Goal: Task Accomplishment & Management: Manage account settings

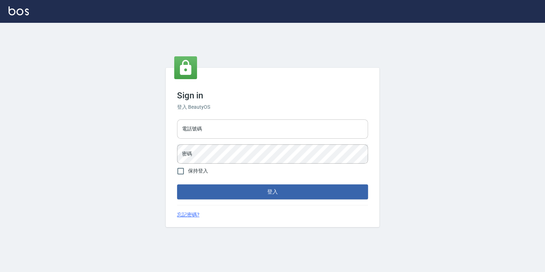
click at [255, 128] on input "電話號碼" at bounding box center [272, 128] width 191 height 19
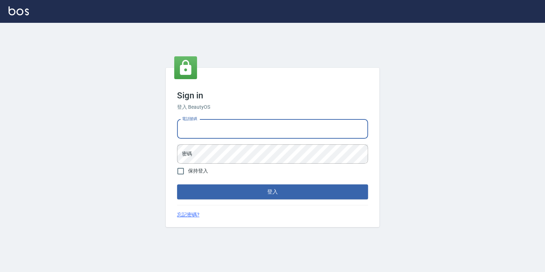
type input "0925308209"
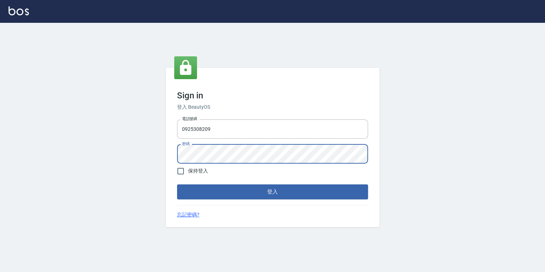
click at [177, 184] on button "登入" at bounding box center [272, 191] width 191 height 15
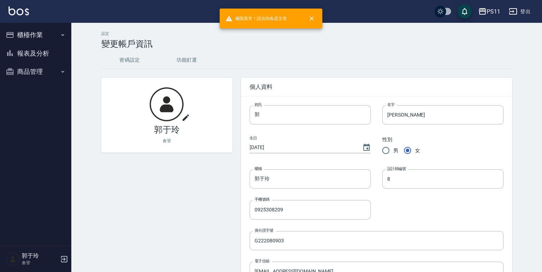
drag, startPoint x: 27, startPoint y: 71, endPoint x: 17, endPoint y: 73, distance: 10.4
click at [26, 71] on button "商品管理" at bounding box center [36, 71] width 66 height 19
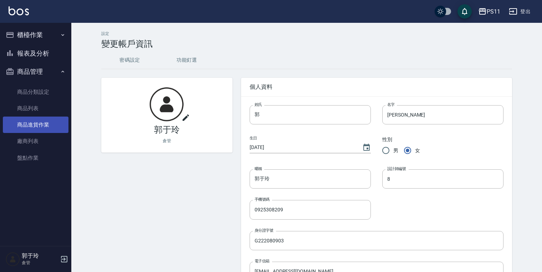
click at [51, 123] on link "商品進貨作業" at bounding box center [36, 125] width 66 height 16
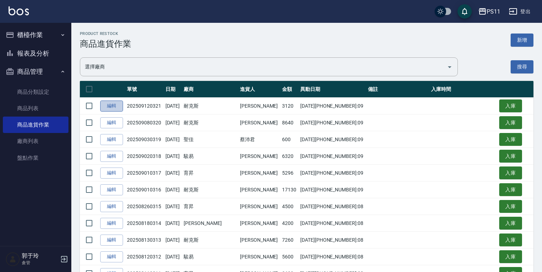
click at [104, 103] on link "編輯" at bounding box center [111, 105] width 23 height 11
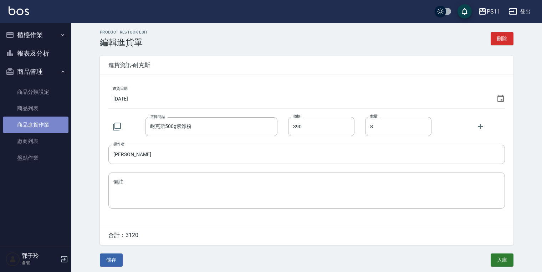
click at [43, 118] on link "商品進貨作業" at bounding box center [36, 125] width 66 height 16
